Goal: Information Seeking & Learning: Learn about a topic

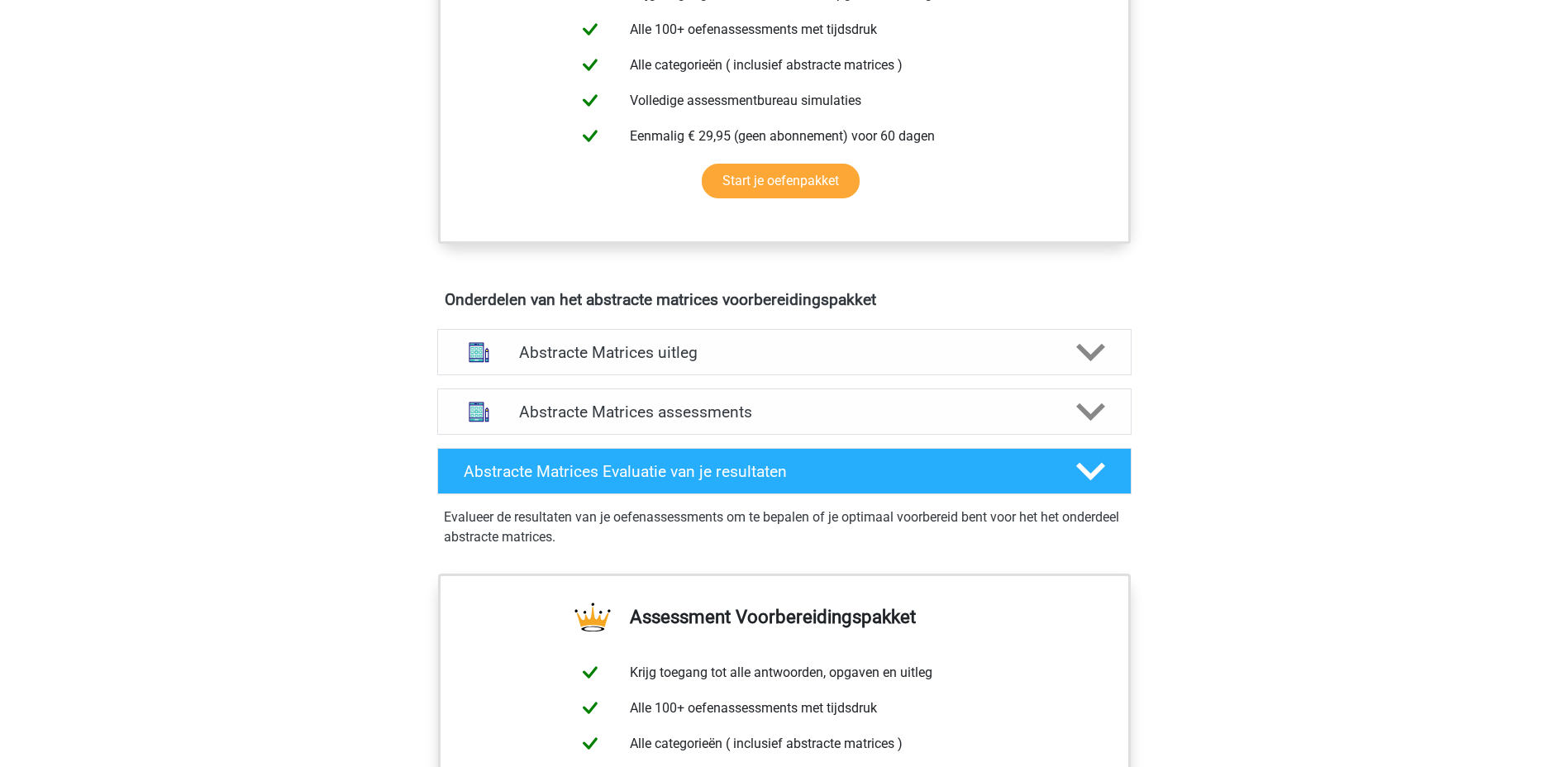
scroll to position [826, 0]
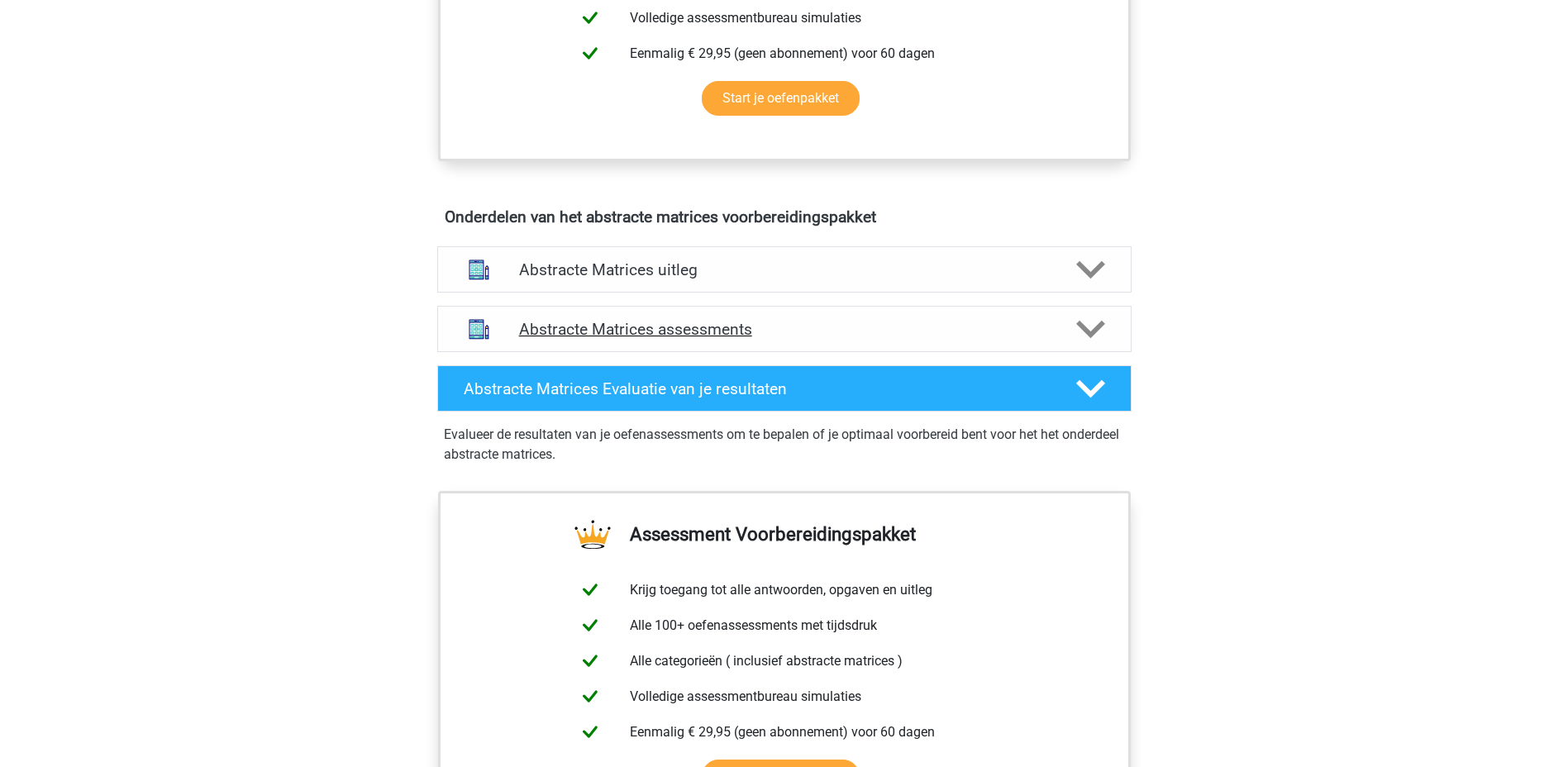
click at [696, 331] on h4 "Abstracte Matrices assessments" at bounding box center [784, 329] width 531 height 19
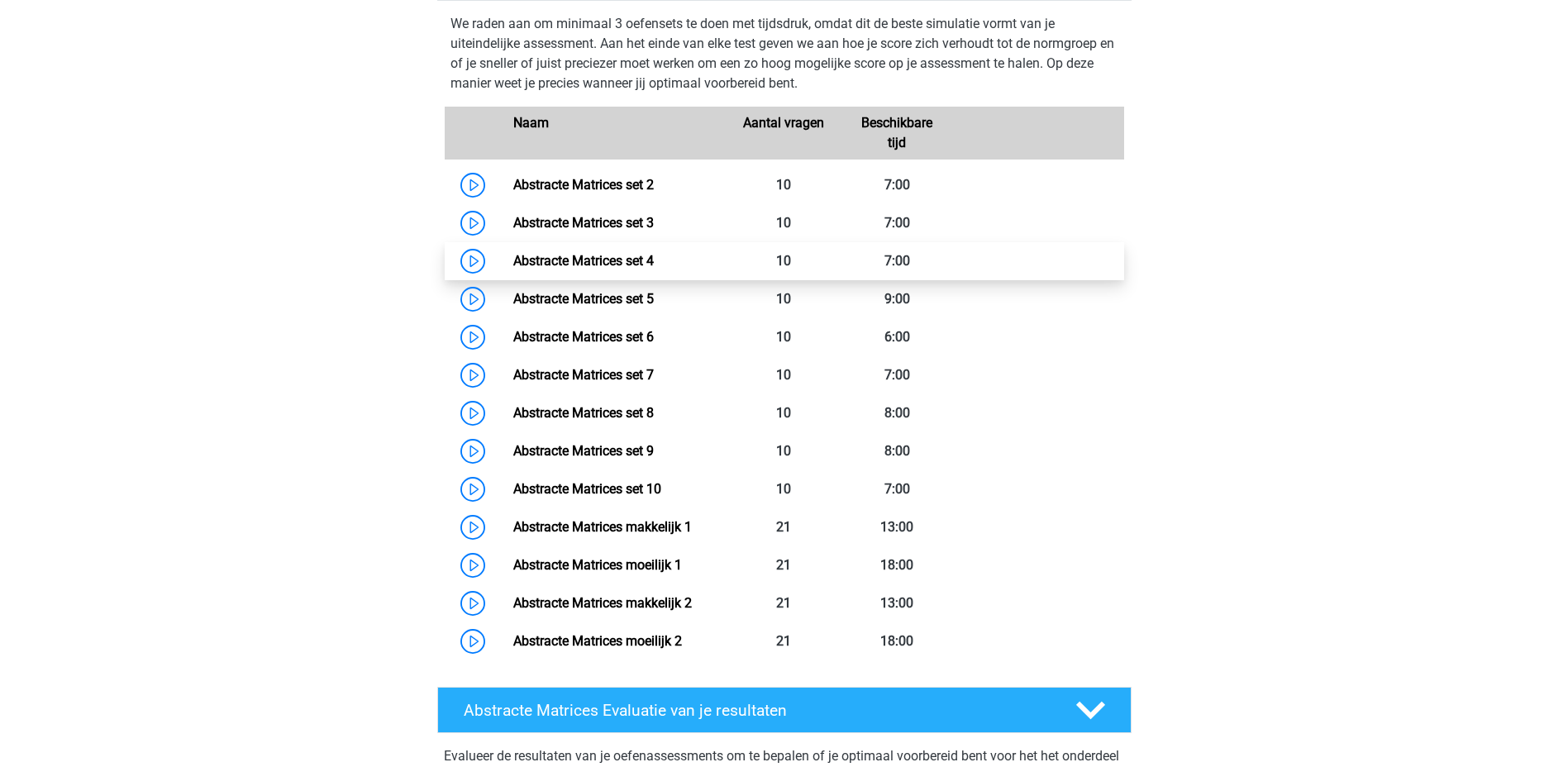
scroll to position [1157, 0]
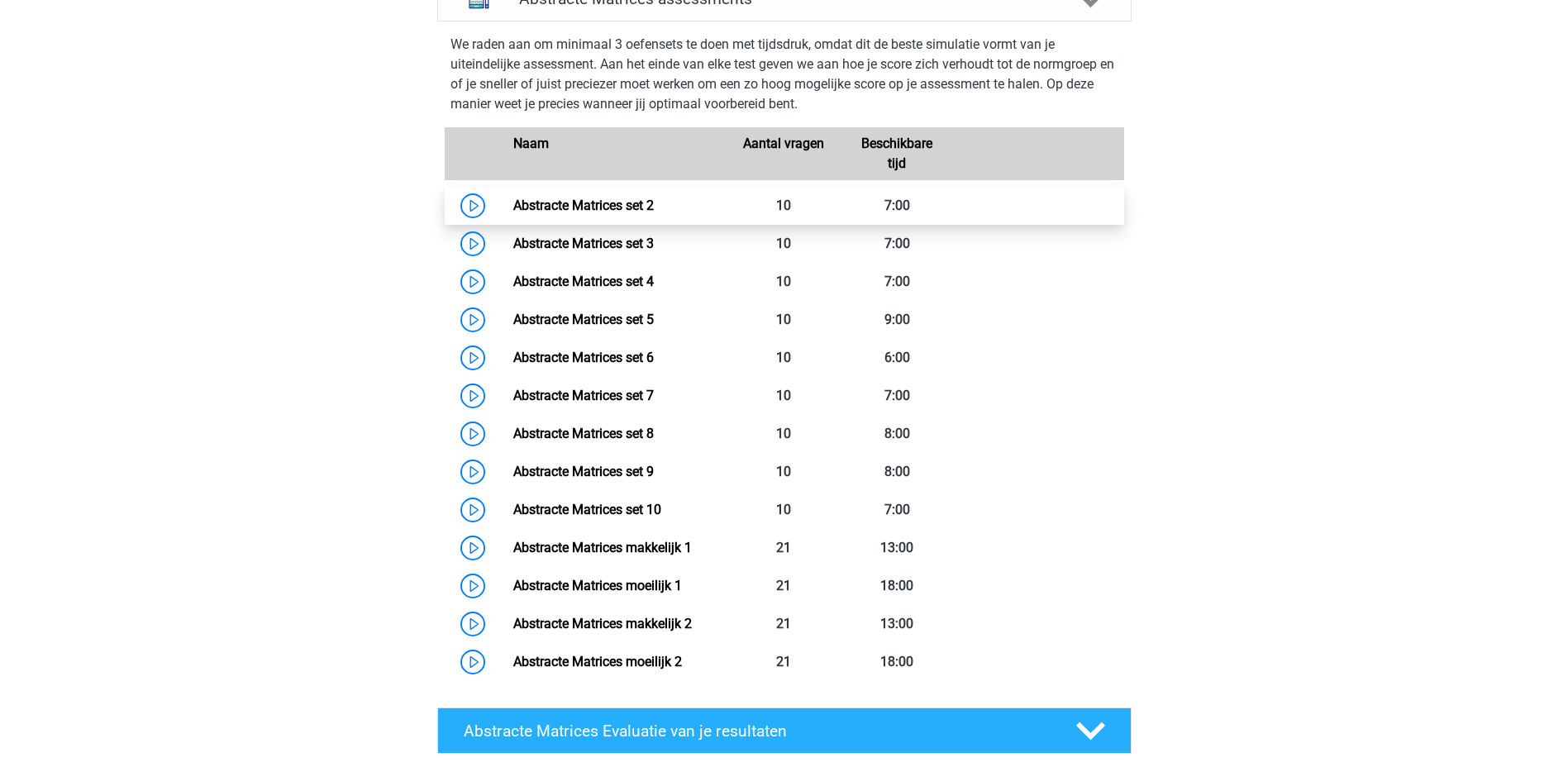
click at [566, 213] on link "Abstracte Matrices set 2" at bounding box center [584, 205] width 141 height 16
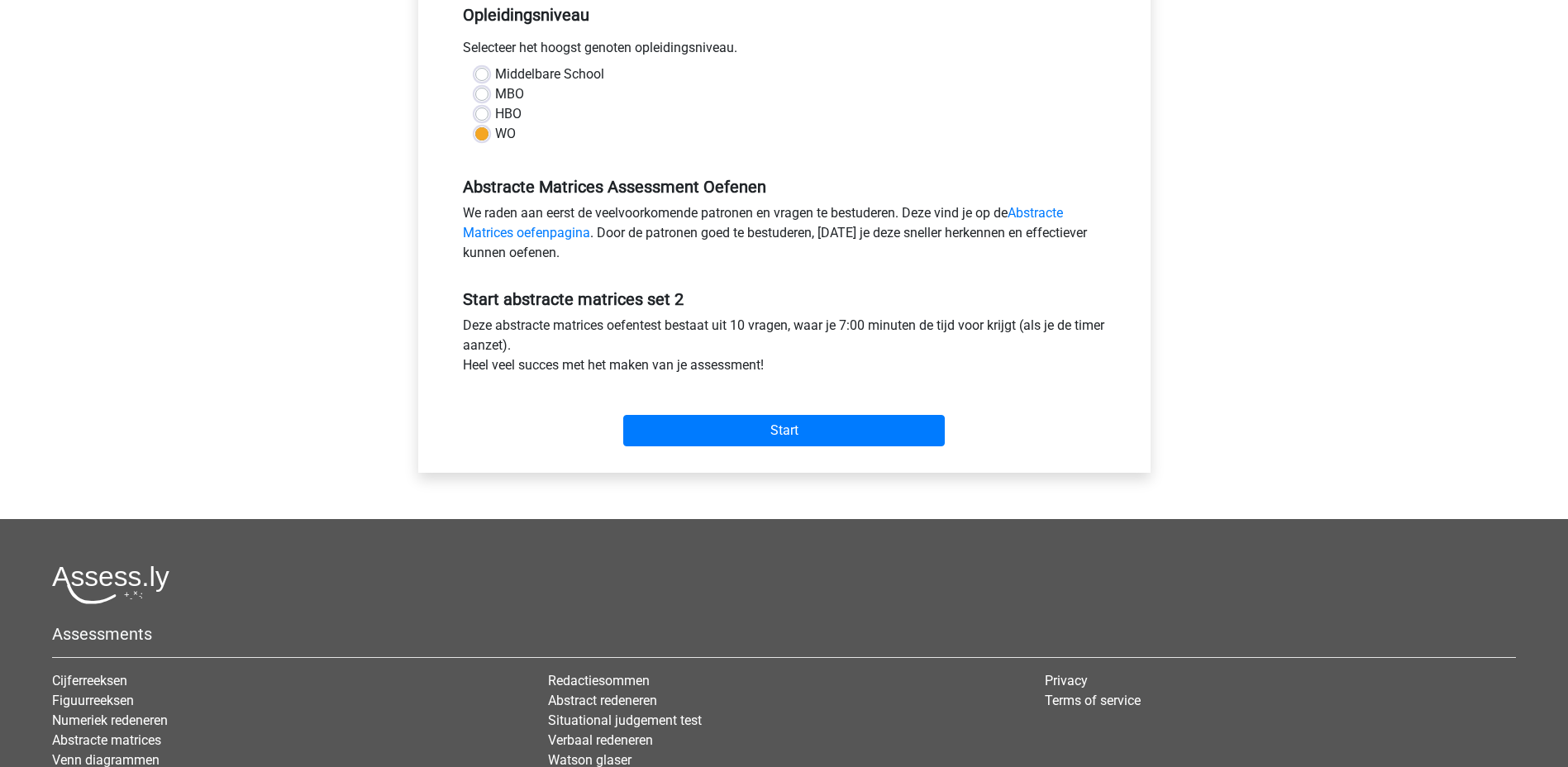
scroll to position [539, 0]
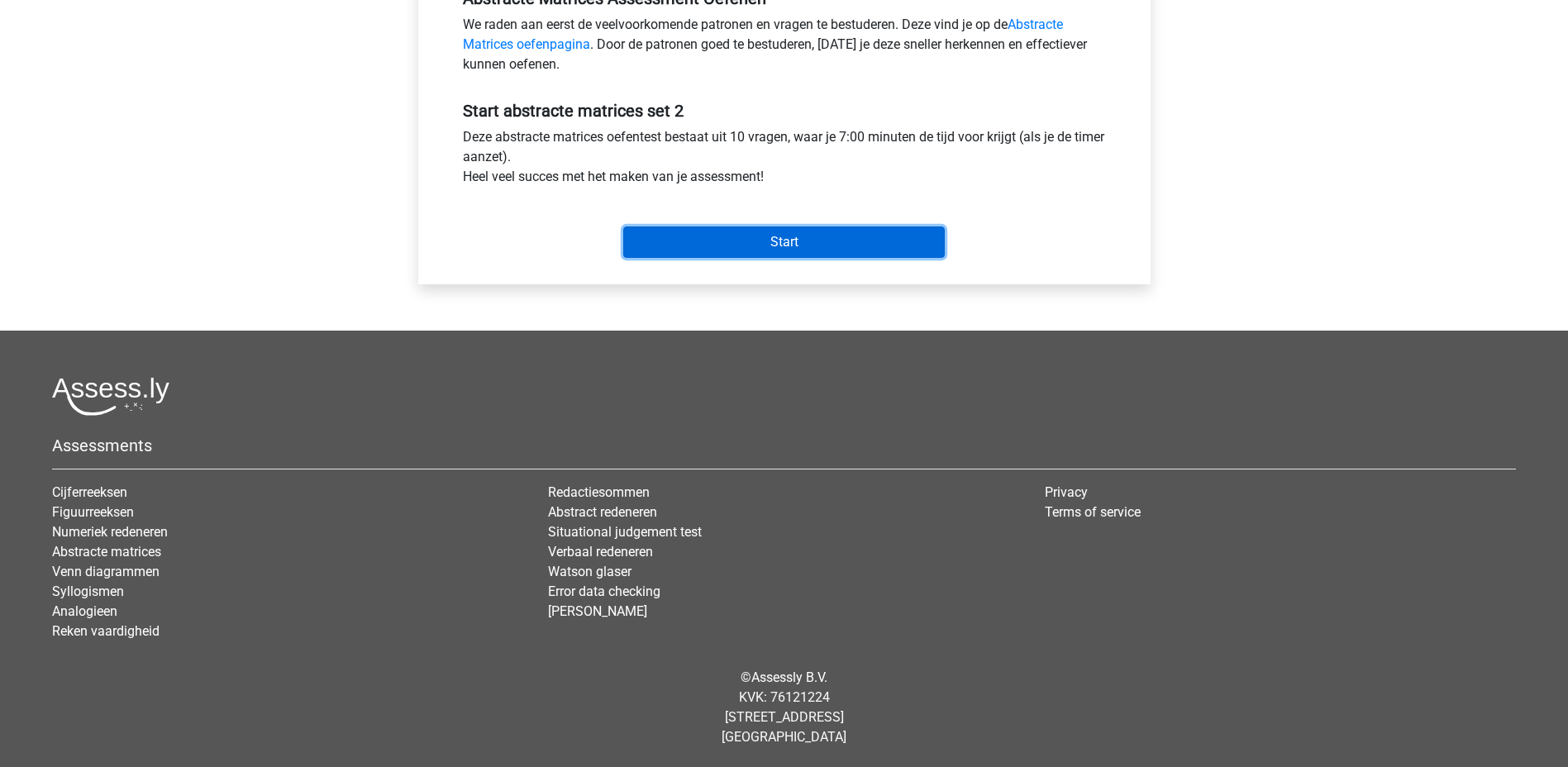
click at [810, 242] on input "Start" at bounding box center [784, 242] width 321 height 31
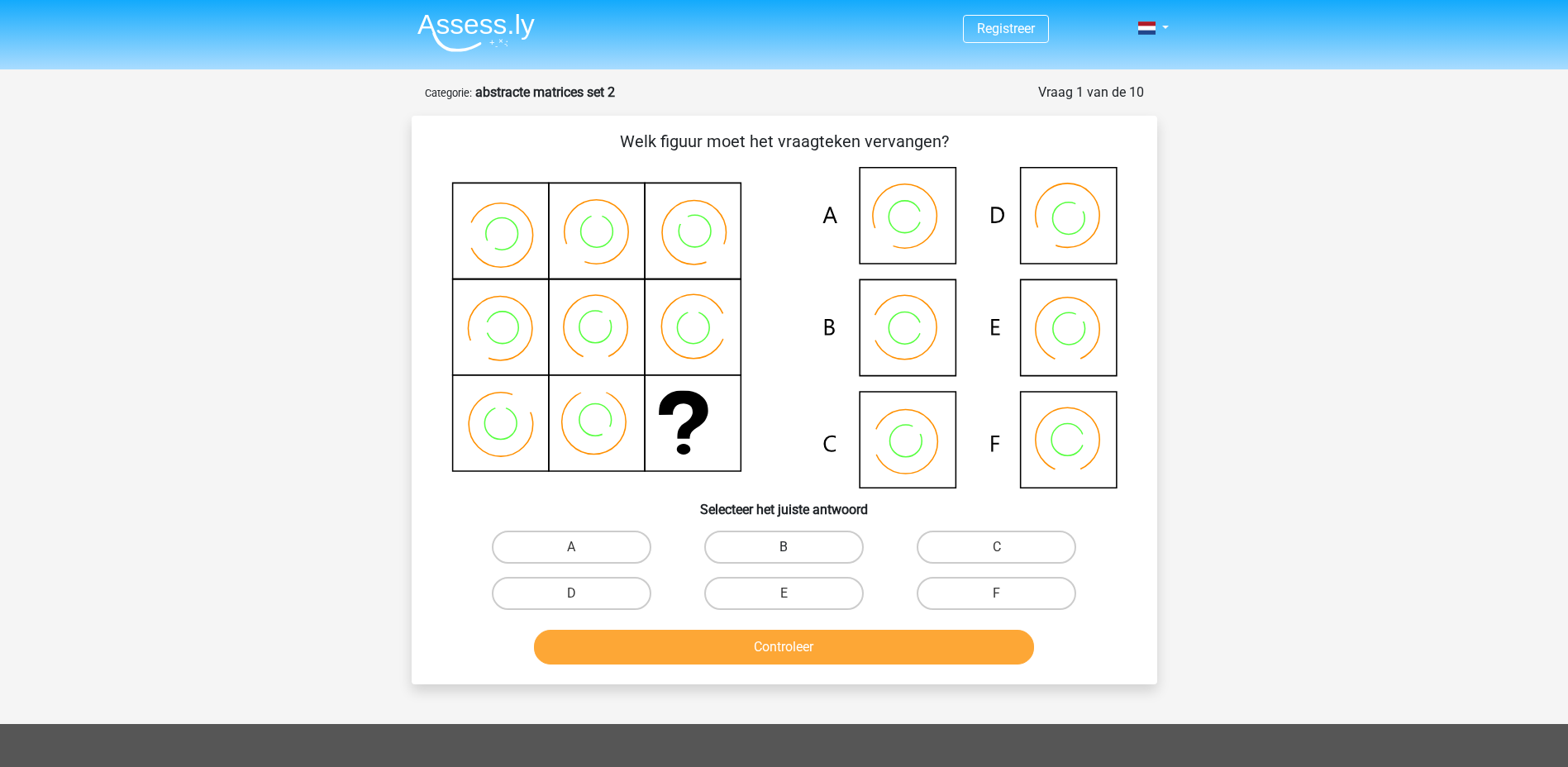
click at [806, 538] on label "B" at bounding box center [784, 547] width 160 height 33
click at [794, 547] on input "B" at bounding box center [789, 552] width 10 height 10
radio input "true"
click at [857, 662] on button "Controleer" at bounding box center [784, 647] width 500 height 35
